Goal: Information Seeking & Learning: Learn about a topic

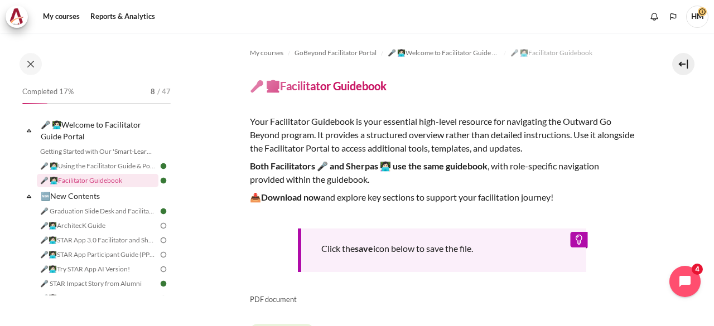
scroll to position [324, 0]
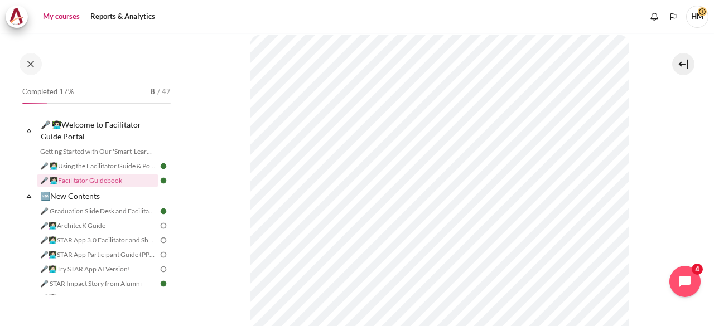
click at [62, 18] on link "My courses" at bounding box center [61, 17] width 45 height 22
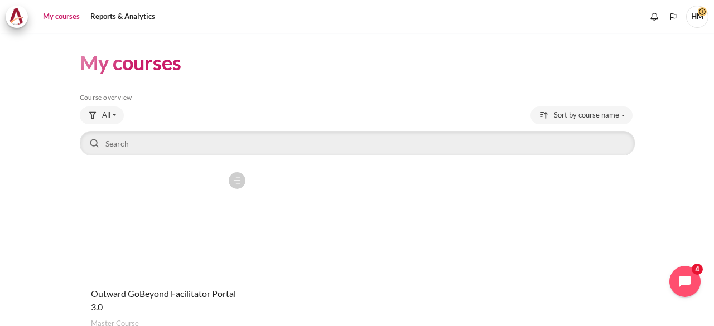
click at [61, 16] on link "My courses" at bounding box center [61, 17] width 45 height 22
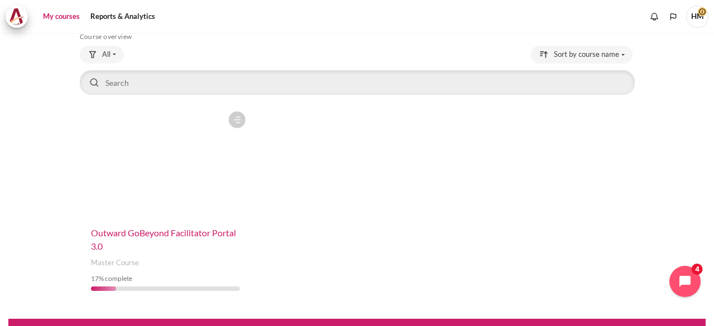
scroll to position [61, 0]
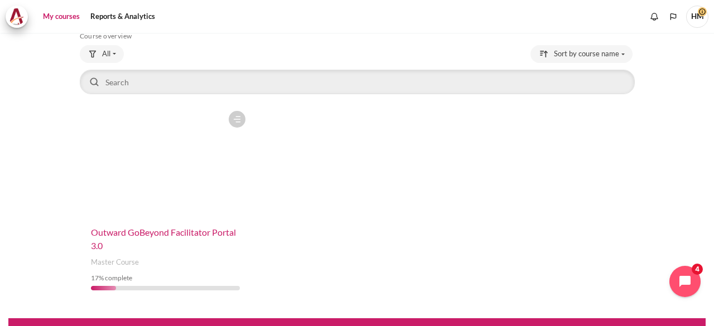
click at [133, 234] on span "Outward GoBeyond Facilitator Portal 3.0" at bounding box center [163, 239] width 145 height 24
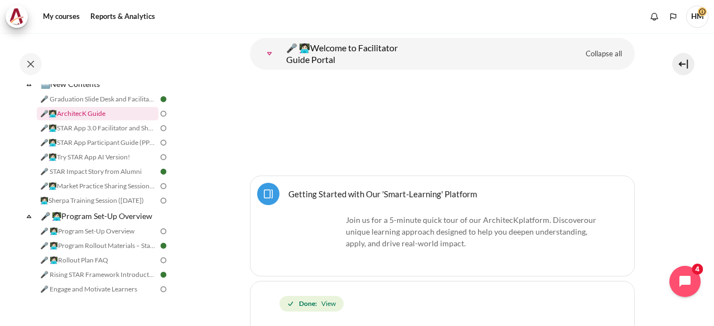
scroll to position [111, 0]
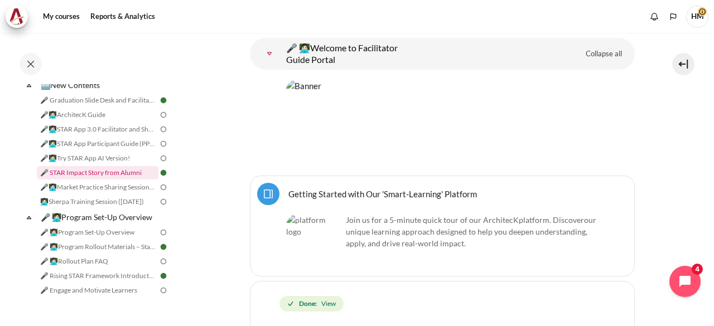
click at [107, 176] on link "🎤 STAR Impact Story from Alumni" at bounding box center [98, 172] width 122 height 13
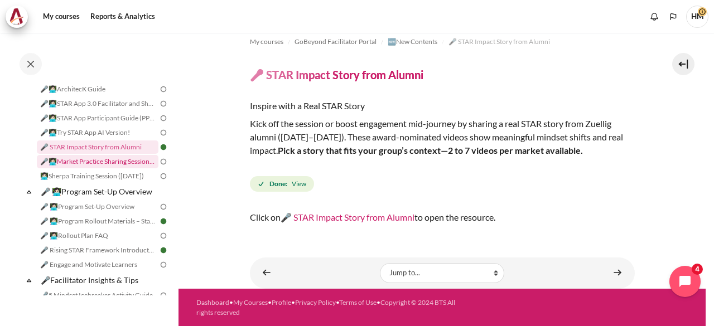
scroll to position [136, 0]
click at [687, 278] on icon "Open chat widget" at bounding box center [691, 281] width 17 height 17
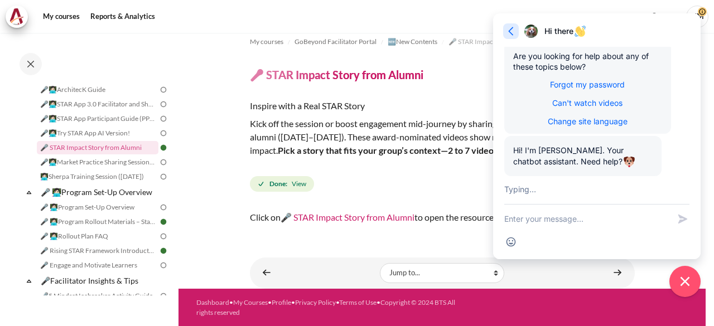
scroll to position [384, 0]
click at [516, 31] on icon "button" at bounding box center [510, 31] width 11 height 11
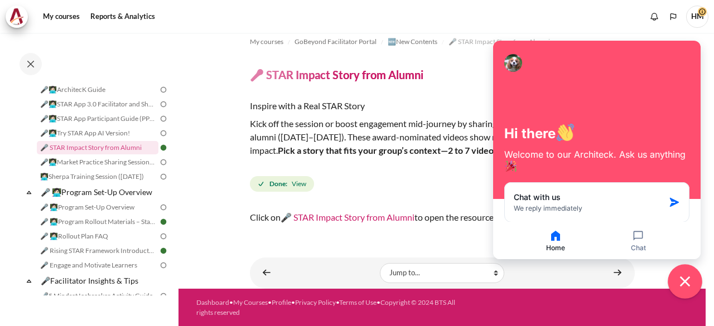
click at [691, 276] on icon "Close chat widget" at bounding box center [685, 281] width 17 height 17
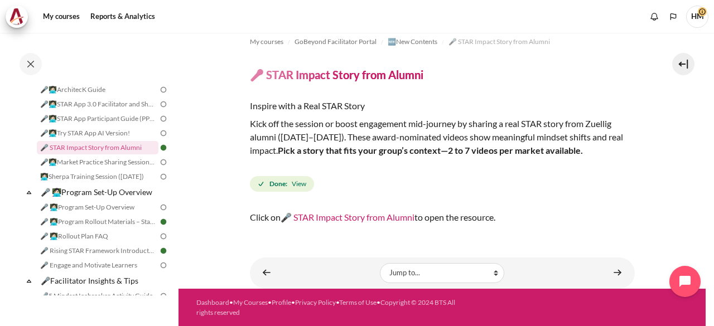
click at [243, 141] on section "My courses GoBeyond Facilitator Portal 🆕New Contents 🎤 STAR Impact Story from A…" at bounding box center [441, 155] width 527 height 267
drag, startPoint x: 350, startPoint y: 218, endPoint x: 345, endPoint y: 218, distance: 5.6
click at [345, 218] on link "🎤 STAR Impact Story from Alumni" at bounding box center [348, 217] width 134 height 11
